Goal: Task Accomplishment & Management: Use online tool/utility

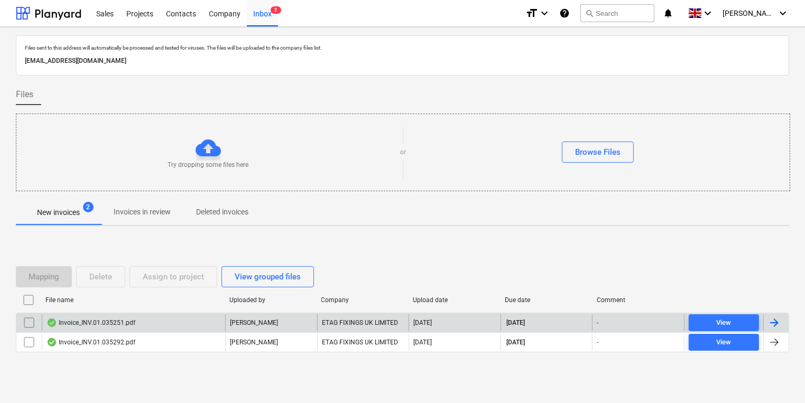
click at [180, 323] on div "Invoice_INV.01.035251.pdf" at bounding box center [133, 322] width 183 height 17
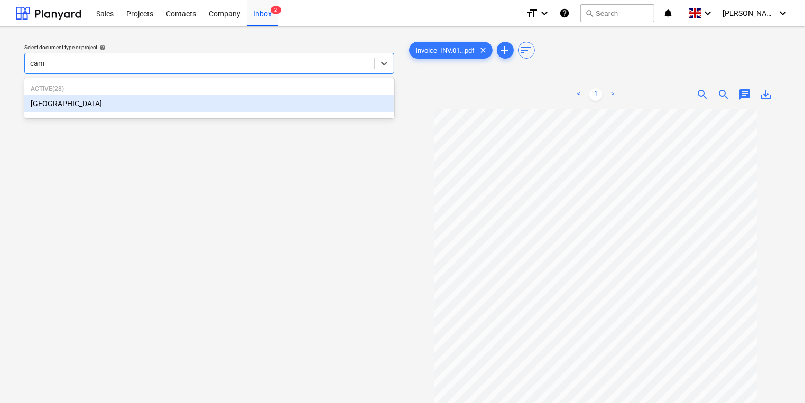
type input "camd"
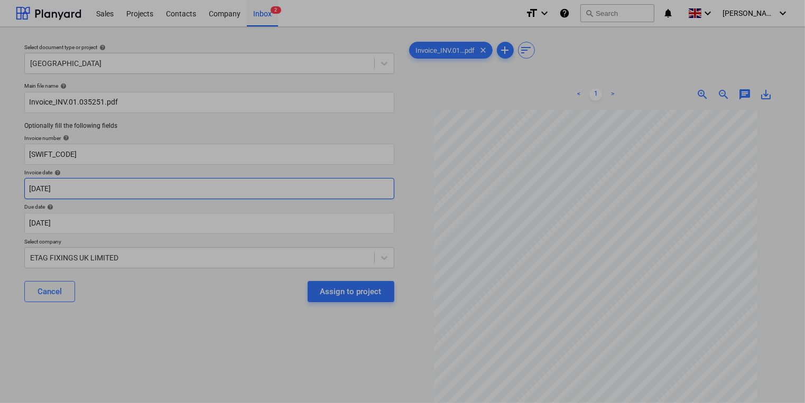
click at [246, 189] on body "Sales Projects Contacts Company Inbox 2 format_size keyboard_arrow_down help se…" at bounding box center [402, 201] width 805 height 403
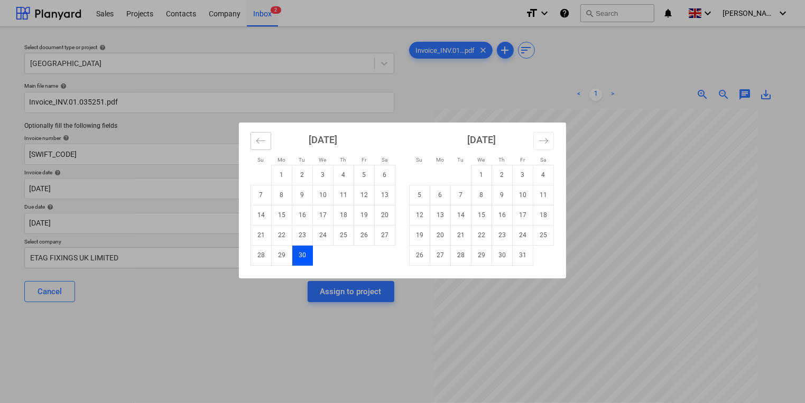
click at [256, 141] on icon "Move backward to switch to the previous month." at bounding box center [261, 141] width 10 height 10
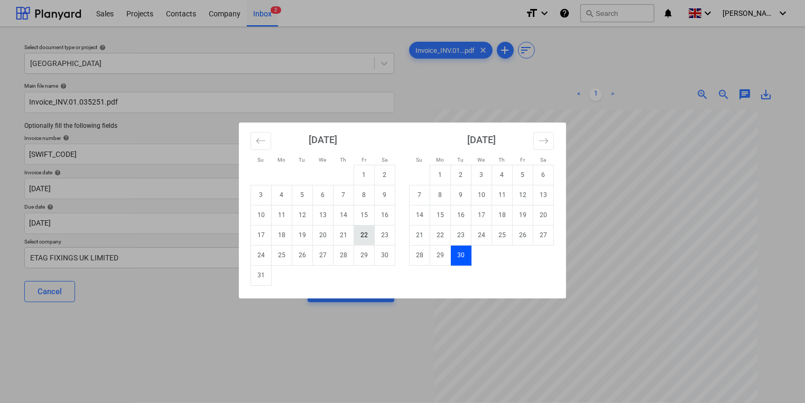
click at [361, 230] on td "22" at bounding box center [364, 235] width 21 height 20
type input "[DATE]"
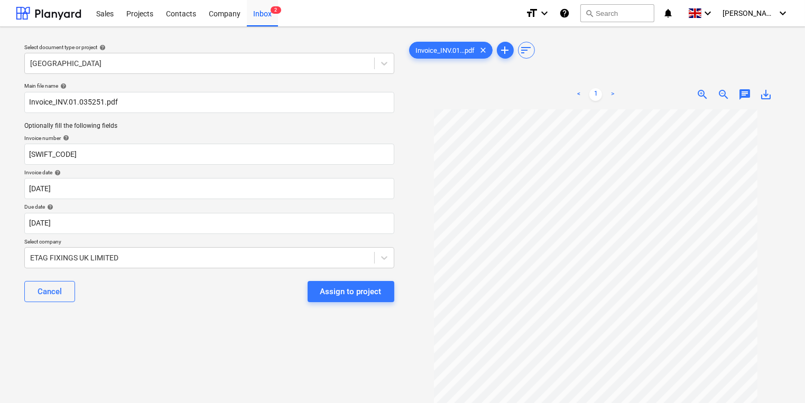
drag, startPoint x: 337, startPoint y: 296, endPoint x: 243, endPoint y: 389, distance: 132.3
click at [243, 389] on div "Select document type or project help Camden Goods Yard Main file name help Invo…" at bounding box center [209, 261] width 387 height 452
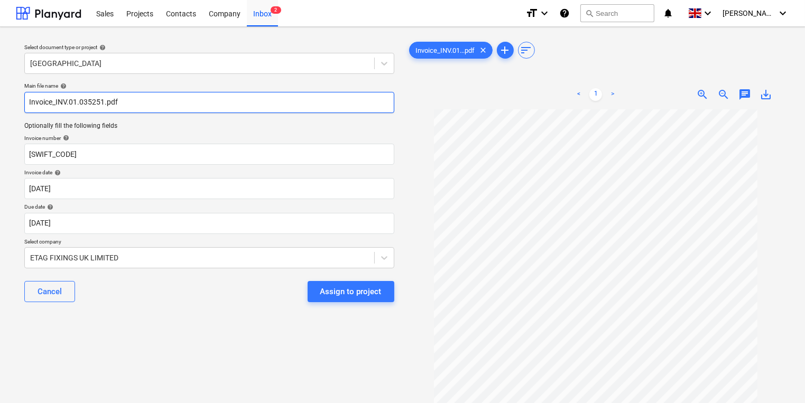
drag, startPoint x: 103, startPoint y: 103, endPoint x: 55, endPoint y: 102, distance: 47.0
click at [55, 102] on input "Invoice_INV.01.035251.pdf" at bounding box center [209, 102] width 370 height 21
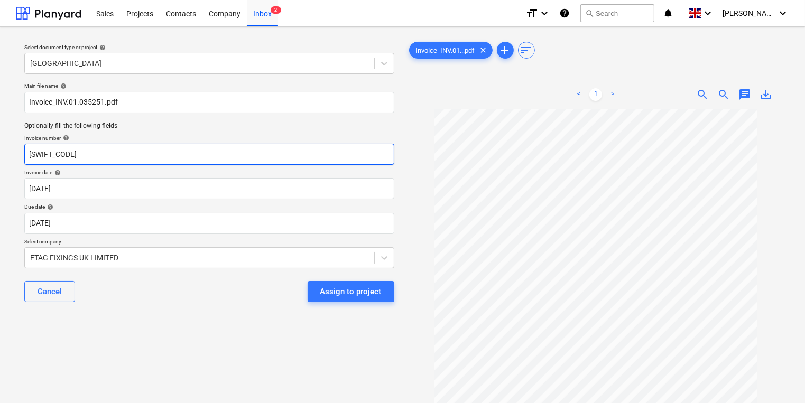
drag, startPoint x: 87, startPoint y: 154, endPoint x: 13, endPoint y: 167, distance: 75.1
click at [13, 167] on div "Select document type or project help Camden Goods Yard Main file name help Invo…" at bounding box center [402, 261] width 805 height 469
paste input "INV.01.035251"
click at [28, 158] on input "INV.01.035251" at bounding box center [209, 154] width 370 height 21
type input "#INV.01.035251"
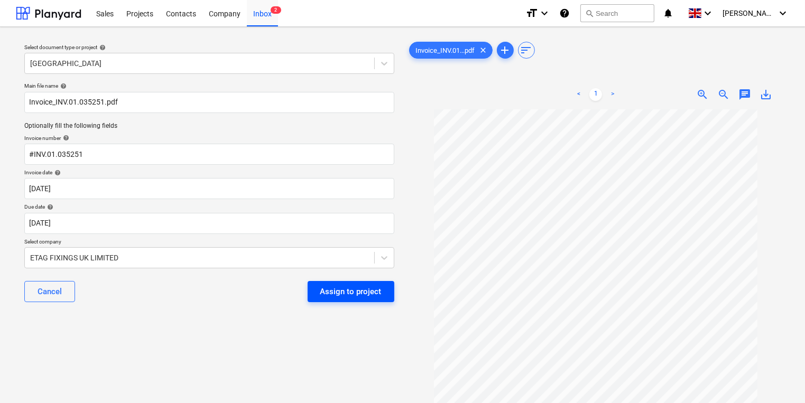
drag, startPoint x: 360, startPoint y: 281, endPoint x: 360, endPoint y: 287, distance: 6.9
click at [360, 281] on button "Assign to project" at bounding box center [351, 291] width 87 height 21
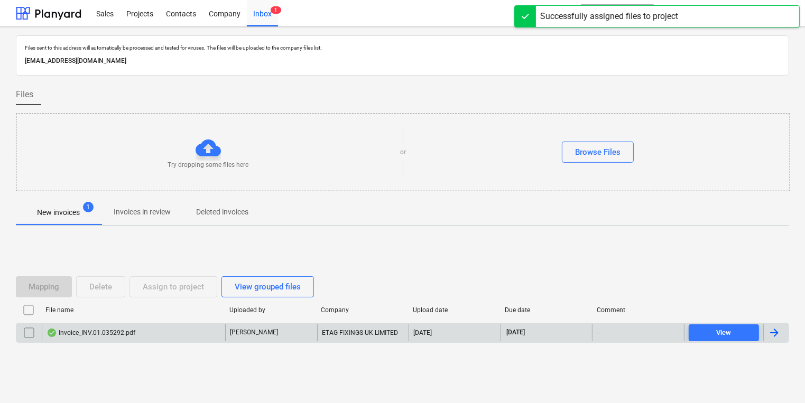
click at [133, 338] on div "Invoice_INV.01.035292.pdf" at bounding box center [133, 332] width 183 height 17
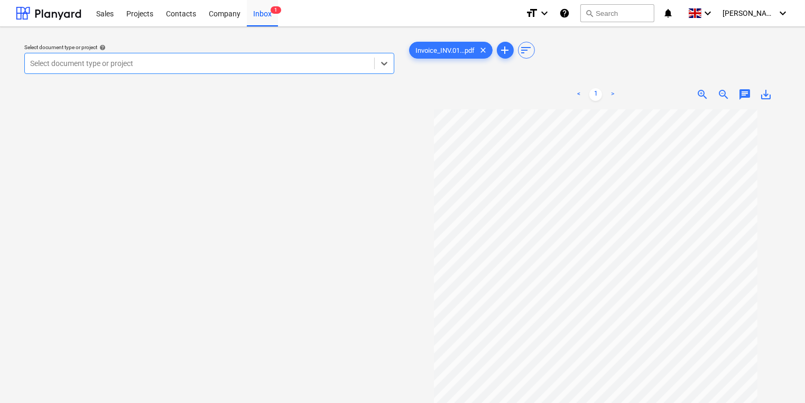
click at [285, 62] on div at bounding box center [199, 63] width 339 height 11
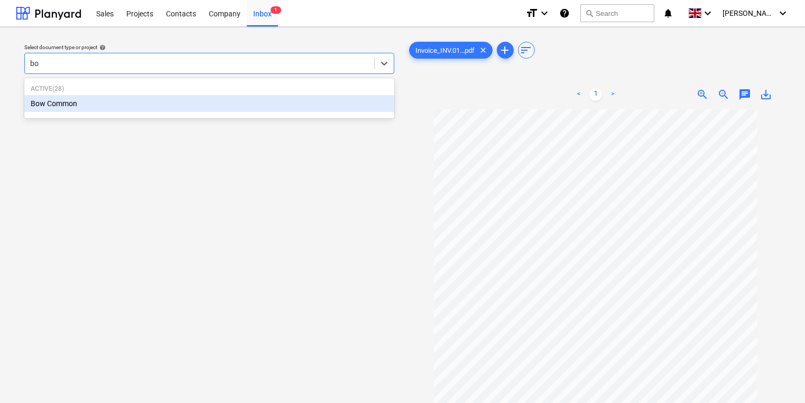
type input "bow"
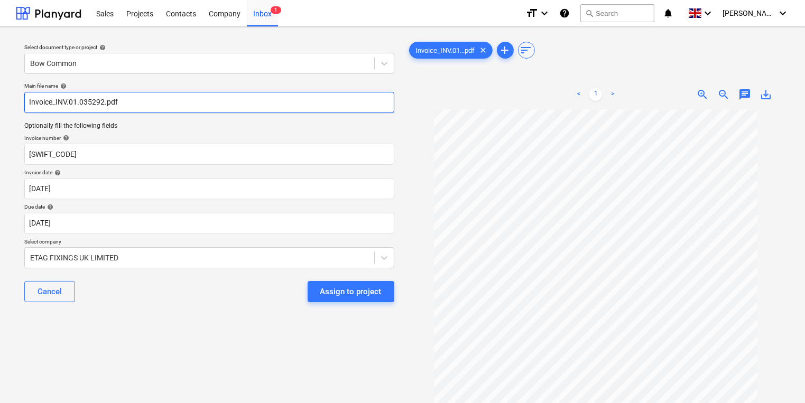
drag, startPoint x: 57, startPoint y: 100, endPoint x: 95, endPoint y: 101, distance: 38.1
click at [95, 101] on input "Invoice_INV.01.035292.pdf" at bounding box center [209, 102] width 370 height 21
drag, startPoint x: 103, startPoint y: 104, endPoint x: 55, endPoint y: 104, distance: 47.6
click at [55, 104] on input "Invoice_INV.01.035292.pdf" at bounding box center [209, 102] width 370 height 21
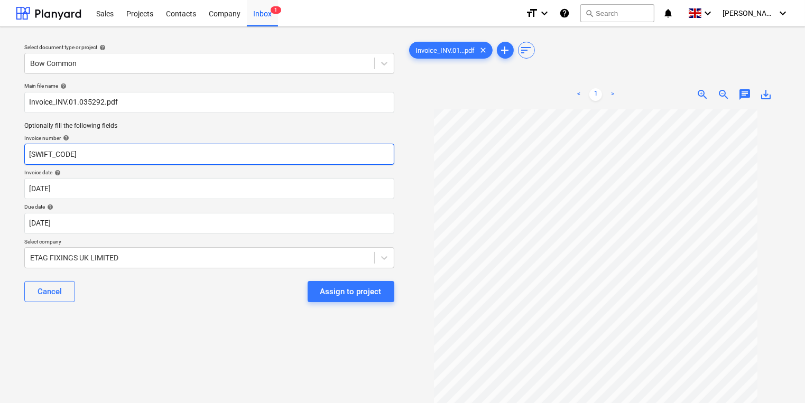
drag, startPoint x: 80, startPoint y: 152, endPoint x: -46, endPoint y: 159, distance: 127.0
click at [0, 159] on html "Sales Projects Contacts Company Inbox 1 format_size keyboard_arrow_down help se…" at bounding box center [402, 201] width 805 height 403
paste input "INV.01.035292"
click at [29, 154] on input "INV.01.035292" at bounding box center [209, 154] width 370 height 21
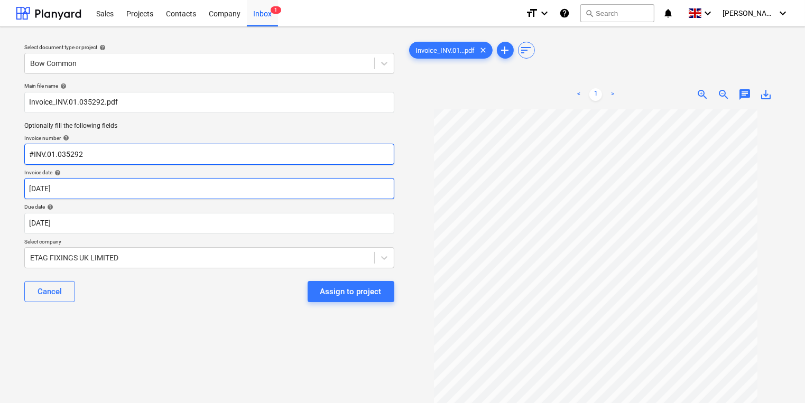
type input "#INV.01.035292"
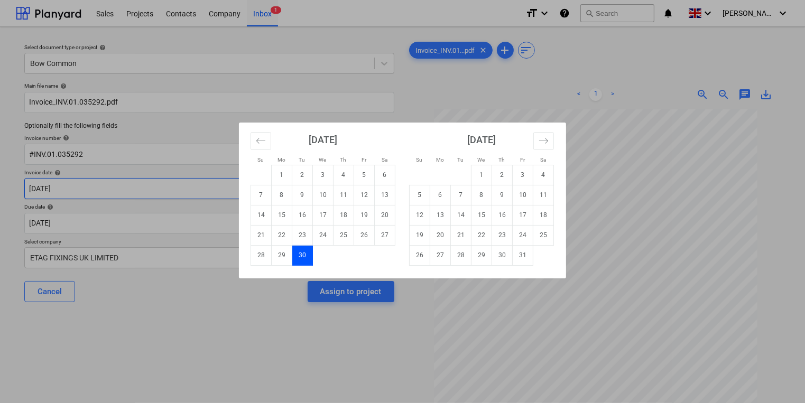
click at [181, 196] on body "Sales Projects Contacts Company Inbox 1 format_size keyboard_arrow_down help se…" at bounding box center [402, 201] width 805 height 403
click at [268, 139] on button "Move backward to switch to the previous month." at bounding box center [260, 141] width 21 height 18
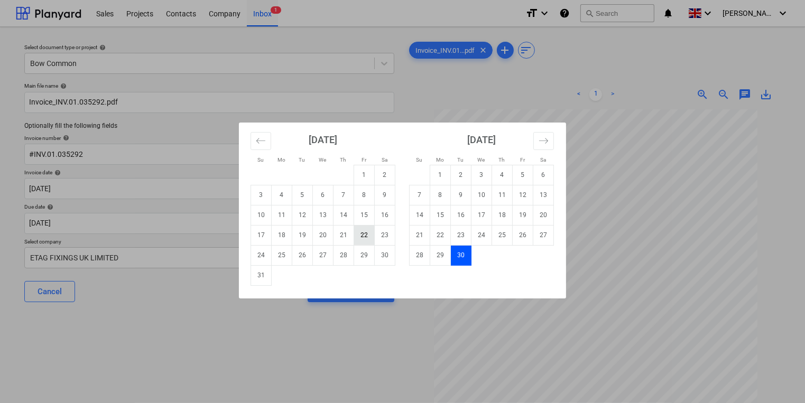
click at [371, 235] on td "22" at bounding box center [364, 235] width 21 height 20
type input "[DATE]"
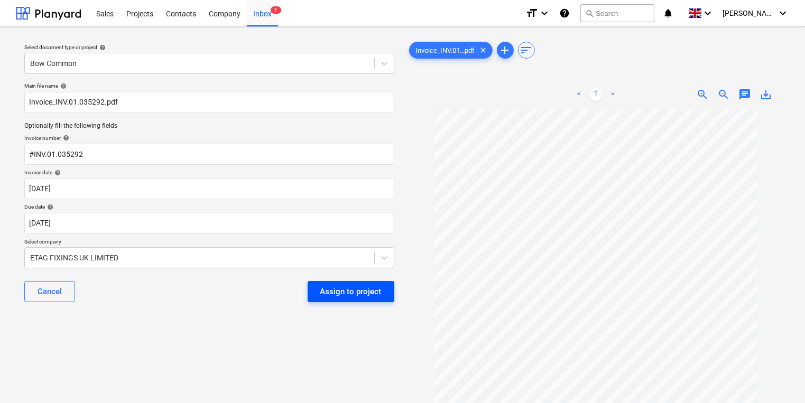
click at [337, 295] on div "Assign to project" at bounding box center [350, 292] width 61 height 14
